Goal: Information Seeking & Learning: Understand process/instructions

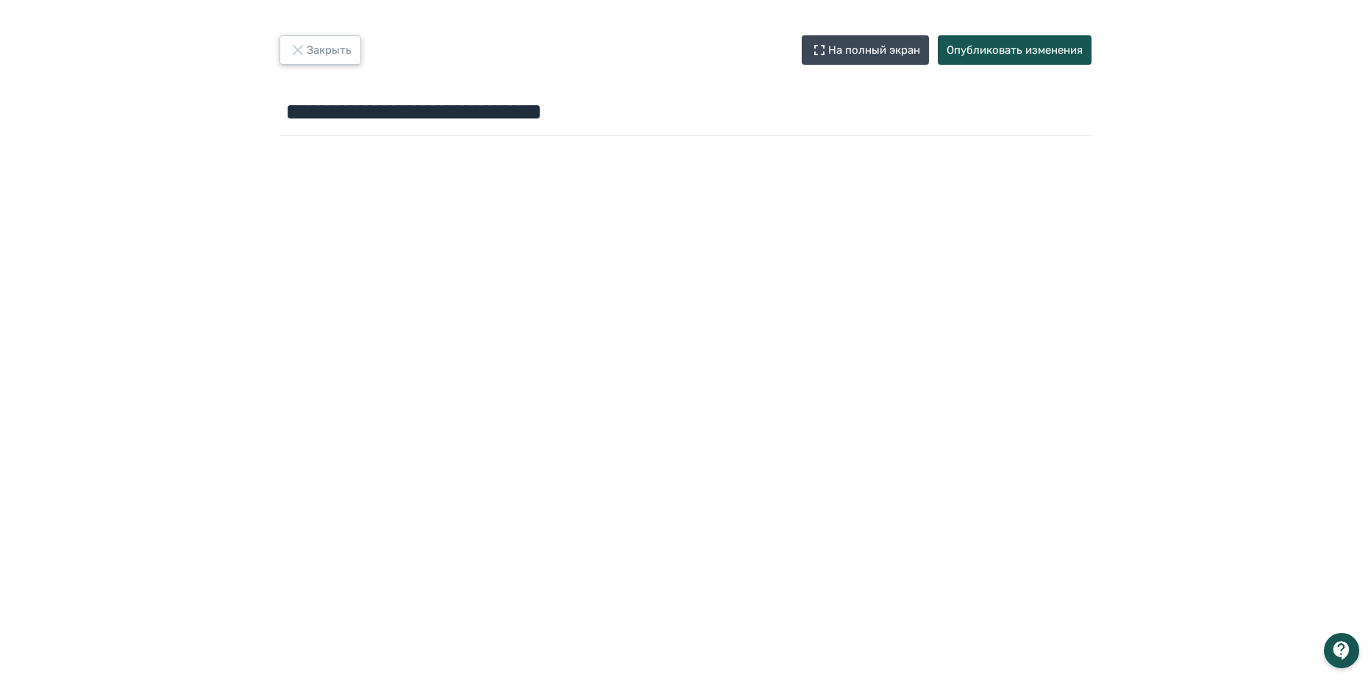
click at [346, 47] on button "Закрыть" at bounding box center [320, 49] width 82 height 29
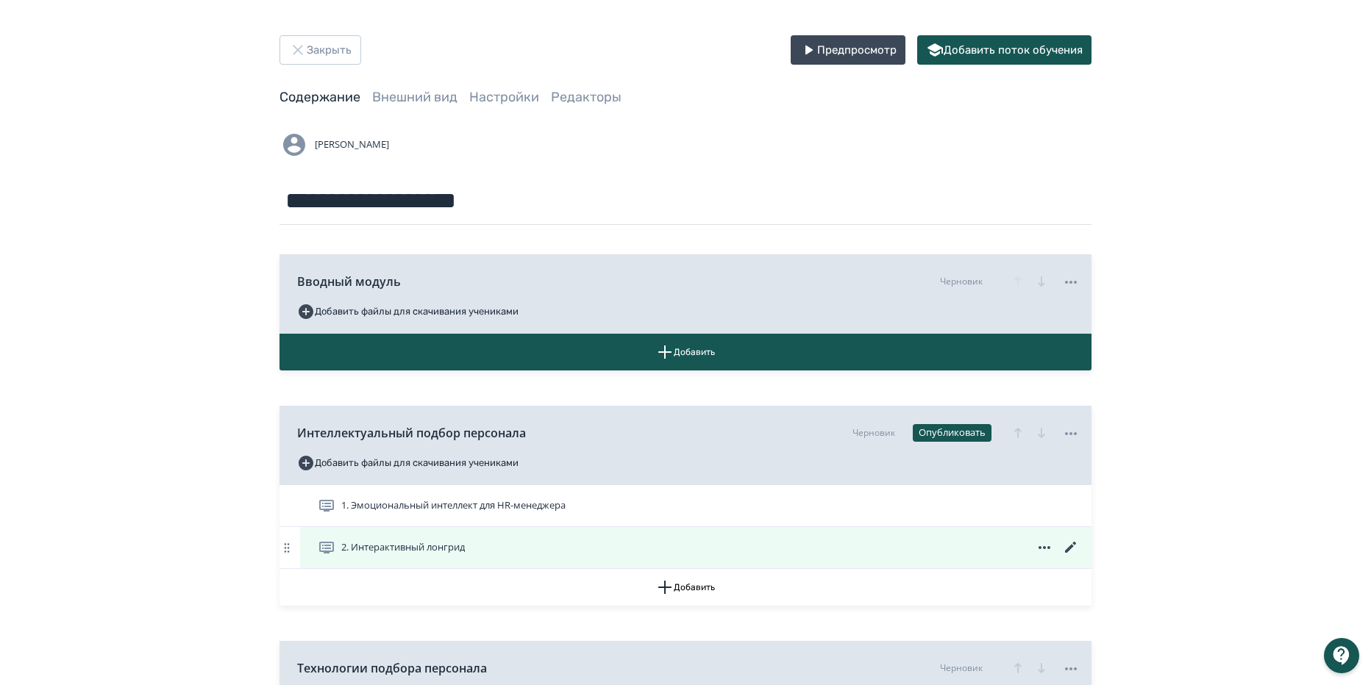
click at [438, 548] on span "2. Интерактивный лонгрид" at bounding box center [403, 548] width 124 height 15
click at [1072, 548] on icon at bounding box center [1071, 548] width 18 height 18
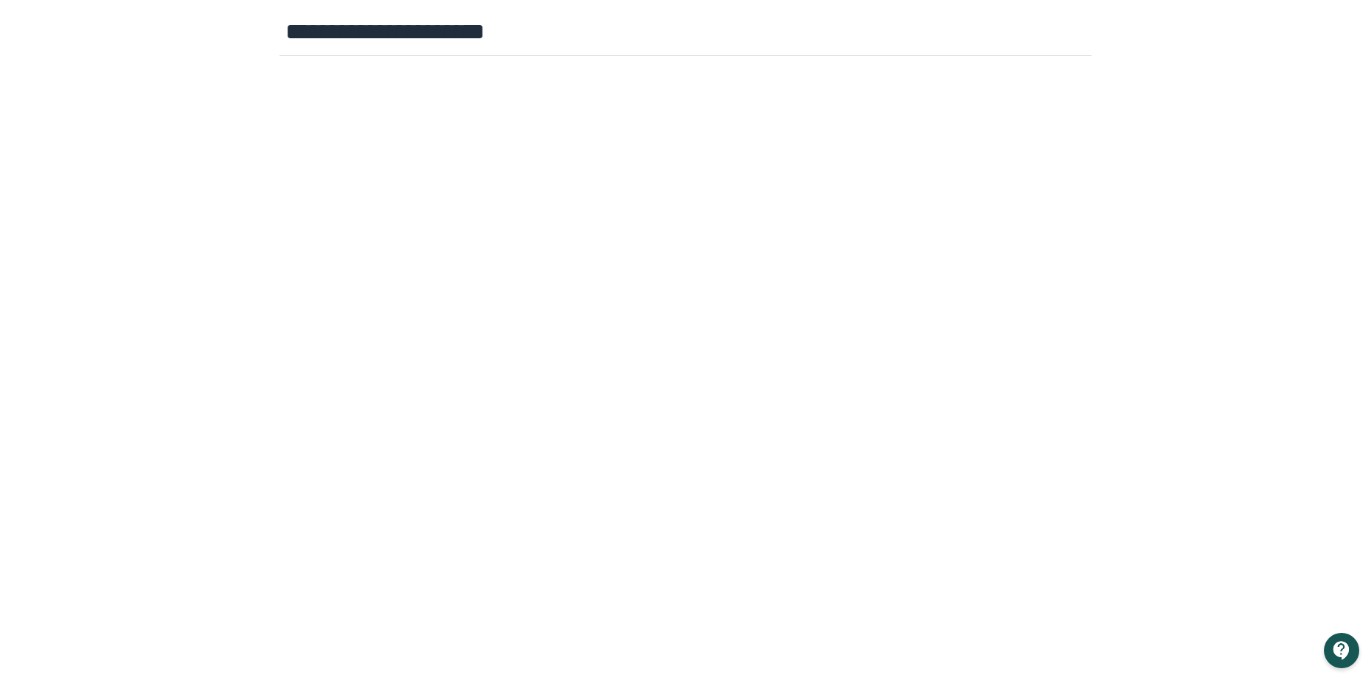
scroll to position [154, 0]
